Goal: Information Seeking & Learning: Learn about a topic

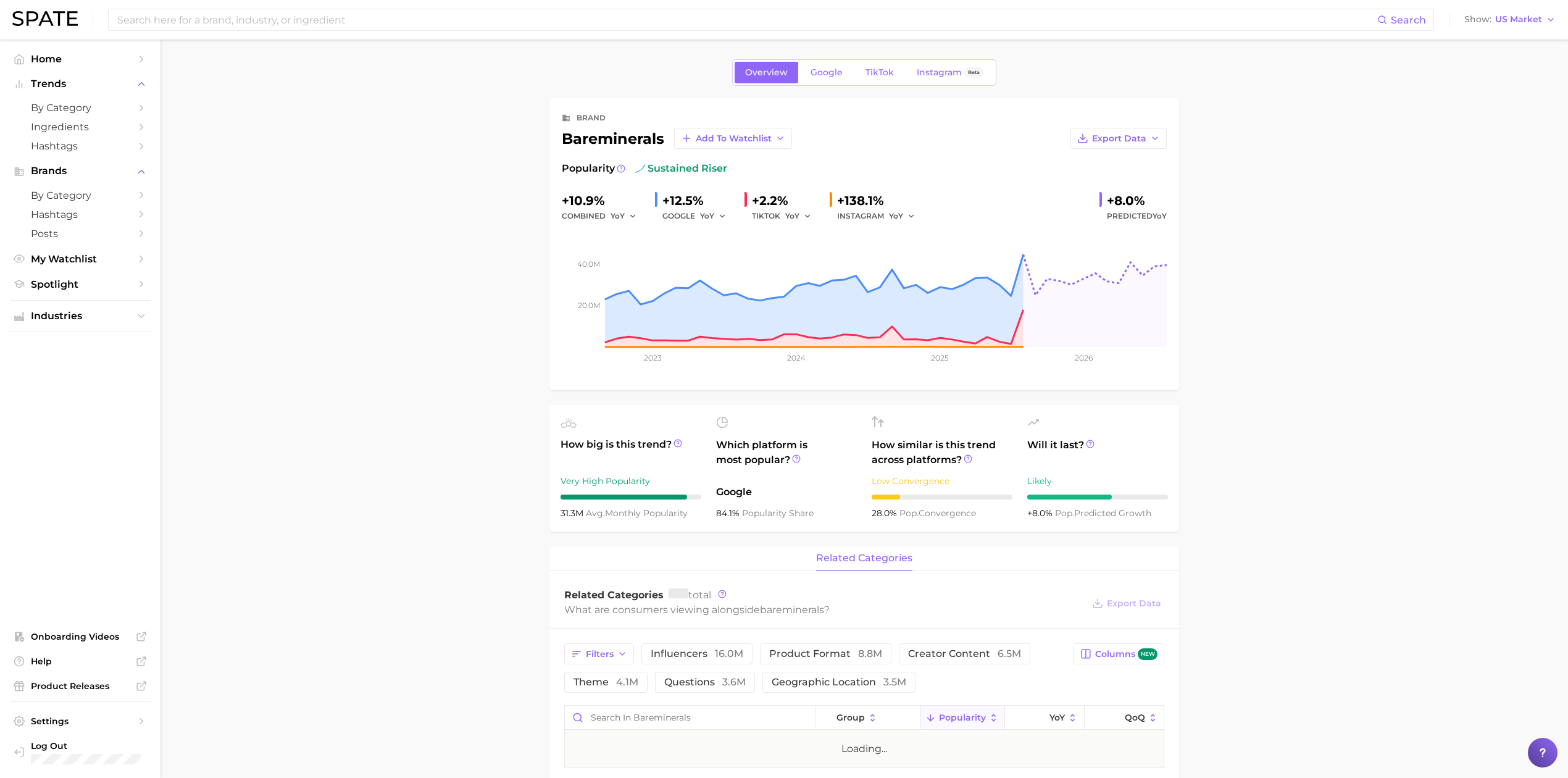
click at [832, 80] on link "Google" at bounding box center [826, 72] width 53 height 21
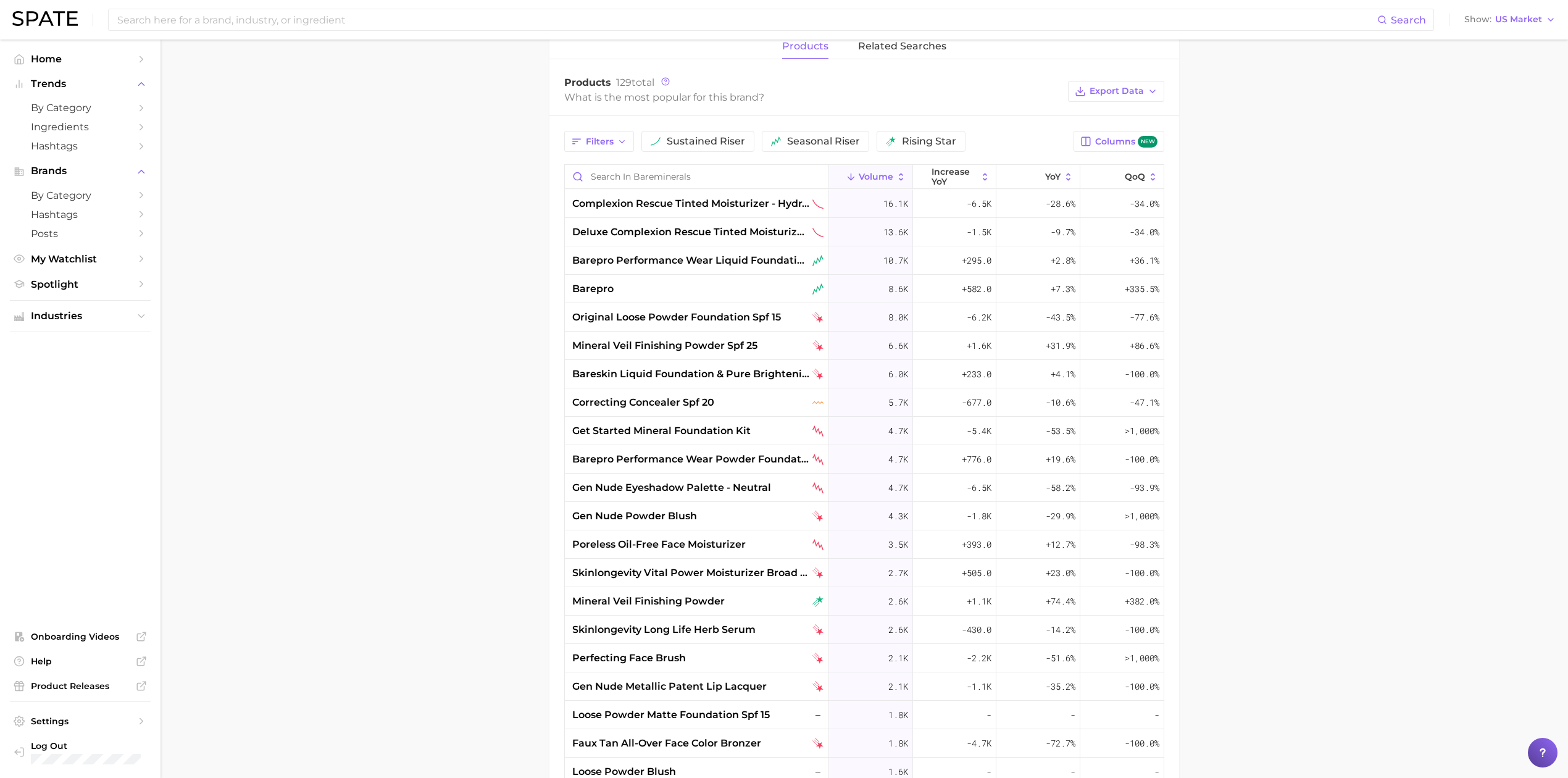
scroll to position [576, 0]
